Goal: Information Seeking & Learning: Learn about a topic

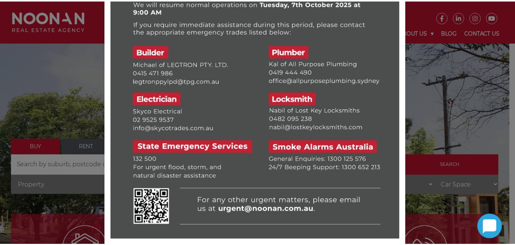
scroll to position [82, 0]
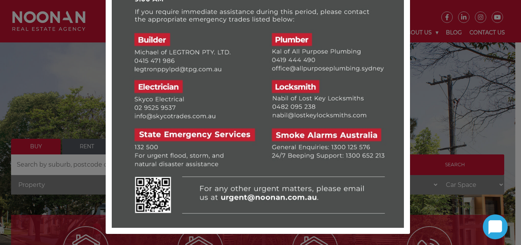
click at [436, 105] on div at bounding box center [260, 122] width 521 height 245
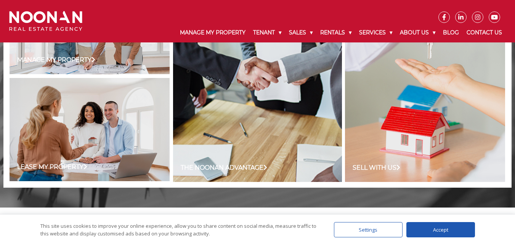
scroll to position [622, 0]
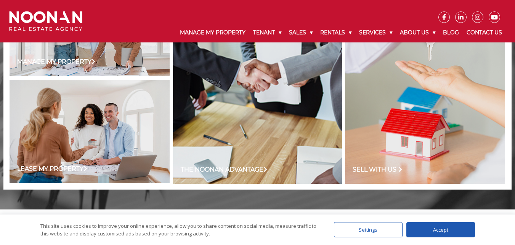
click at [383, 172] on link "Sell with us" at bounding box center [378, 169] width 50 height 9
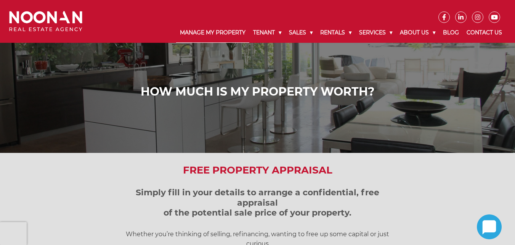
click at [209, 33] on link "Manage My Property" at bounding box center [212, 33] width 73 height 20
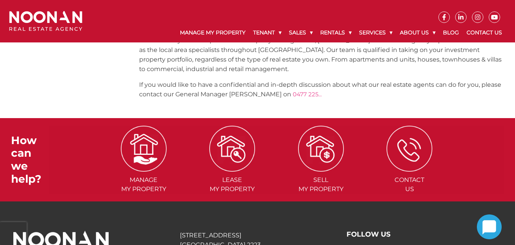
scroll to position [1092, 0]
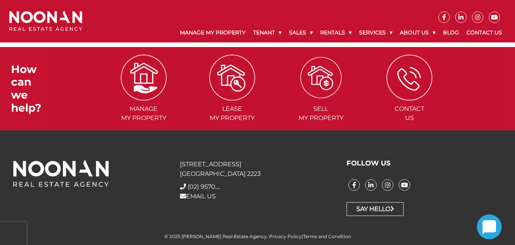
click at [318, 81] on img at bounding box center [321, 77] width 41 height 41
